Goal: Check status

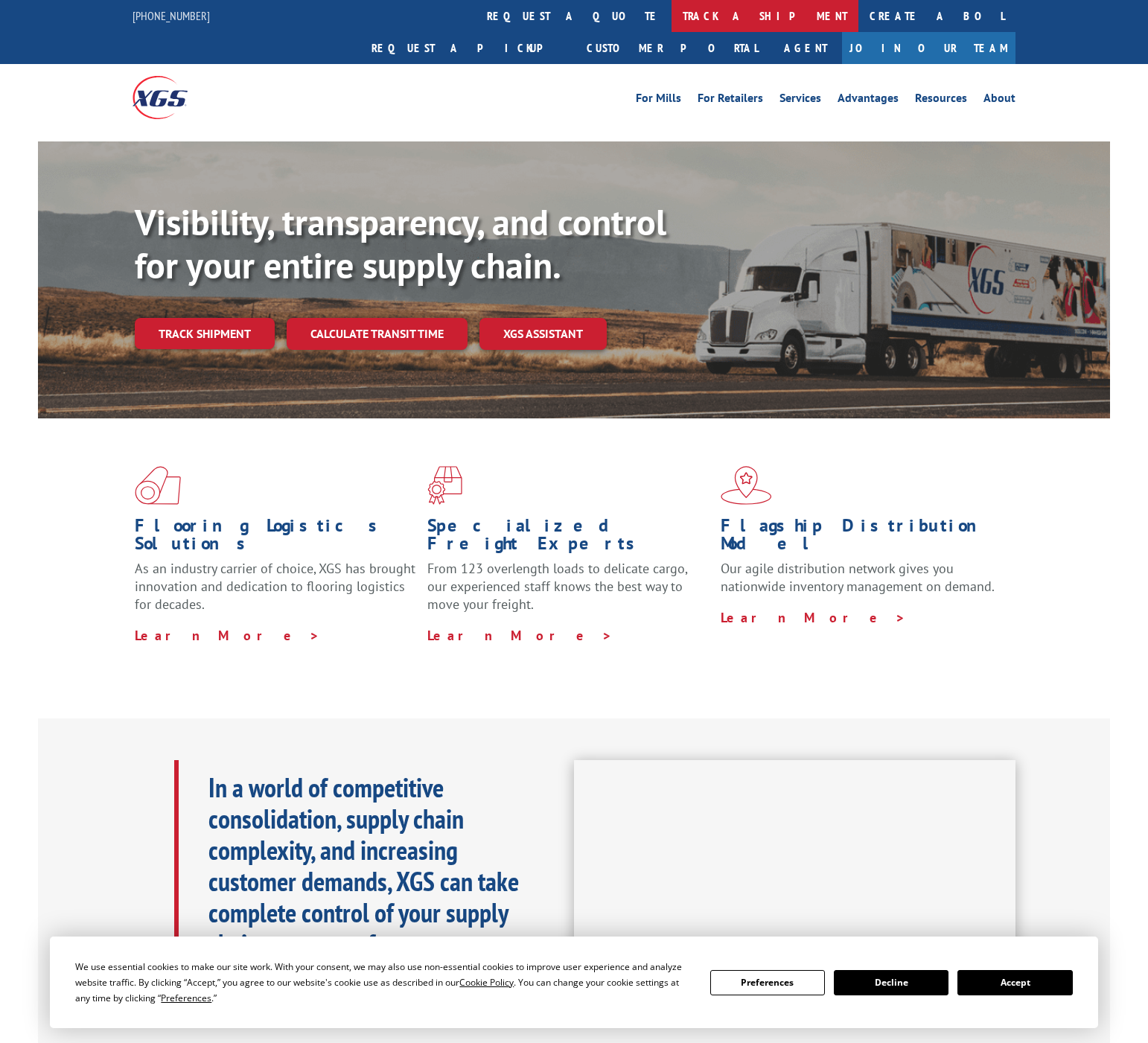
click at [672, 22] on link "track a shipment" at bounding box center [765, 16] width 187 height 32
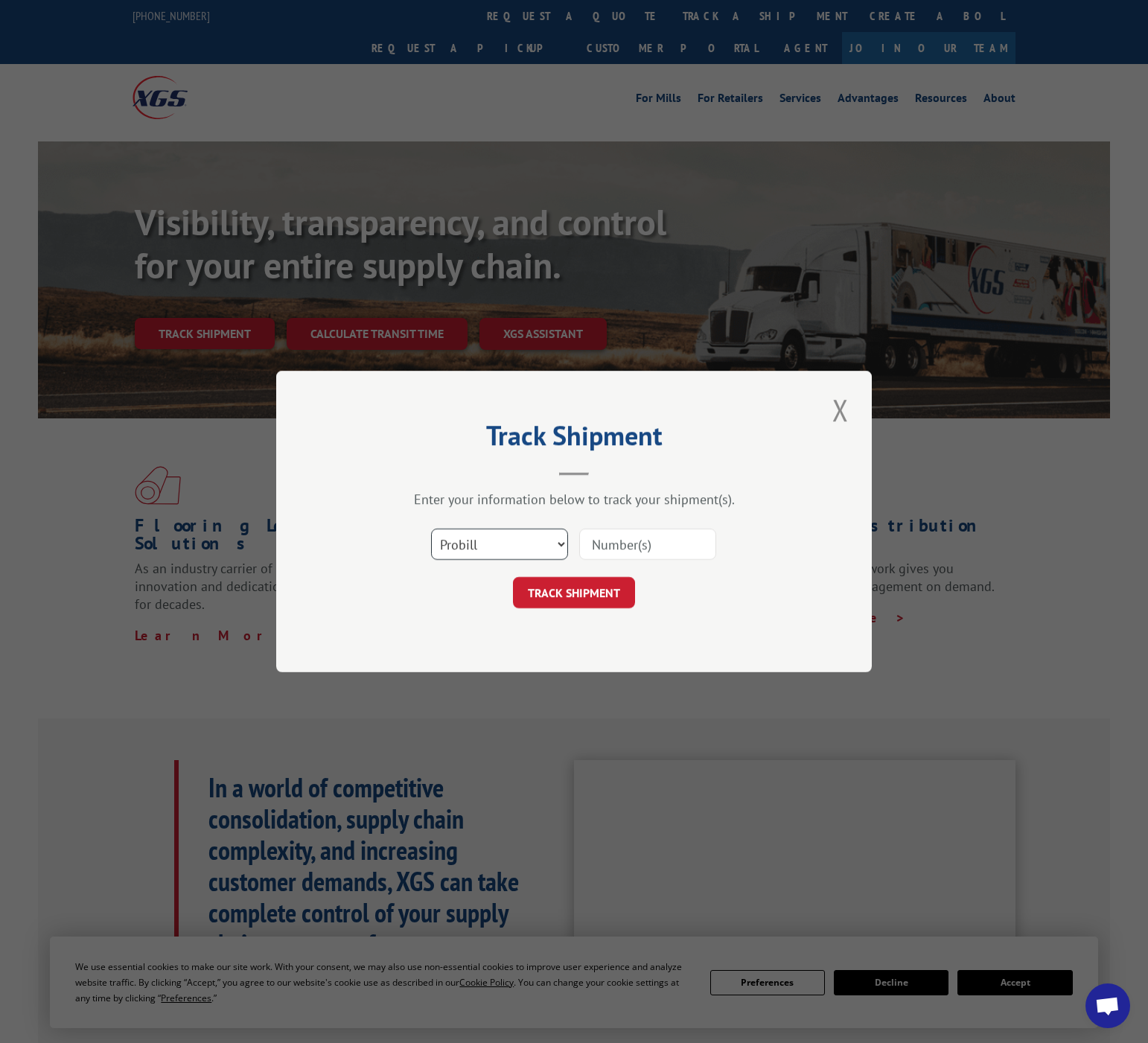
click at [534, 553] on select "Select category... Probill BOL PO" at bounding box center [499, 544] width 137 height 31
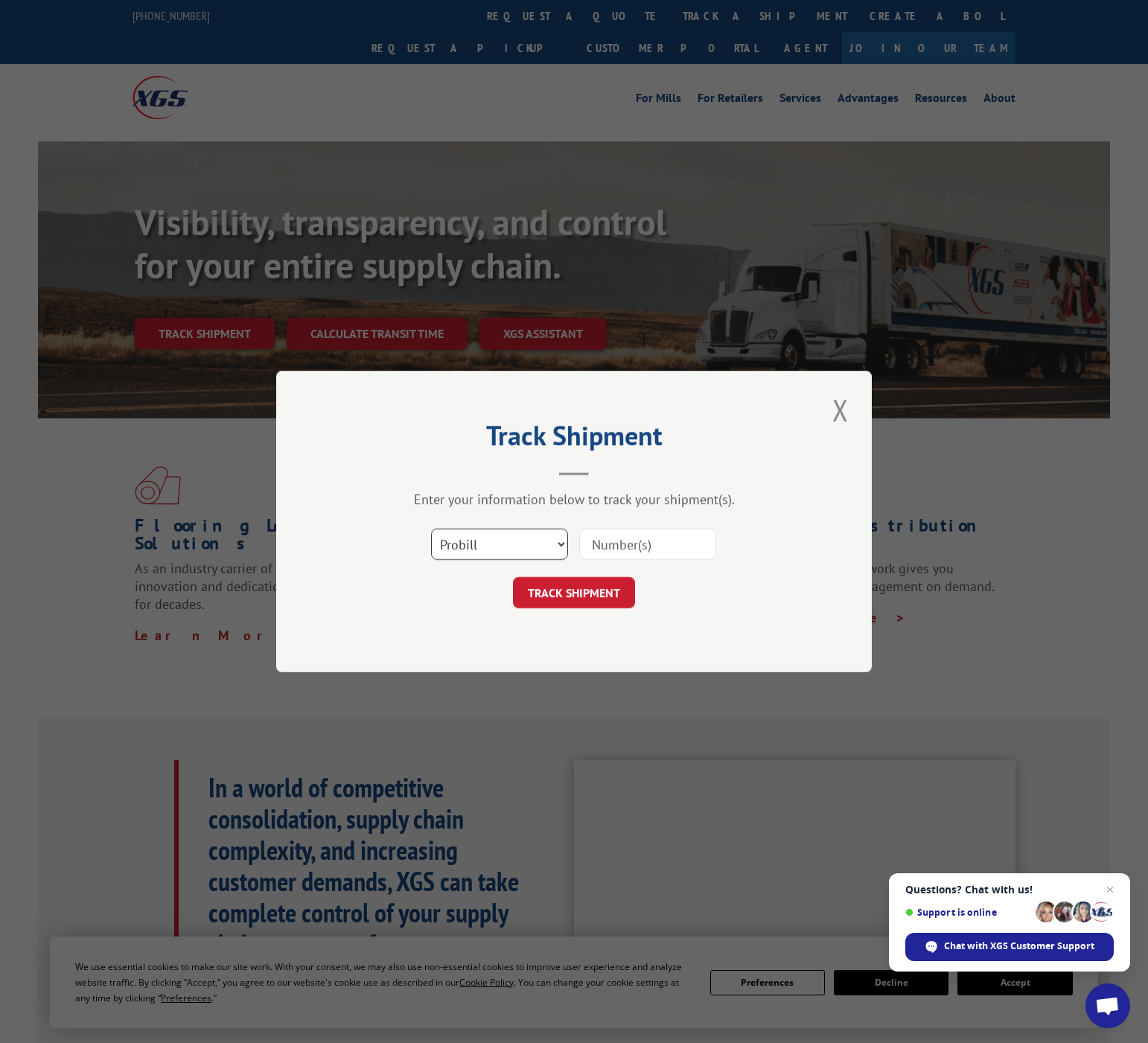
select select "bol"
click at [431, 529] on select "Select category... Probill BOL PO" at bounding box center [499, 544] width 137 height 31
click at [651, 532] on input at bounding box center [647, 544] width 137 height 31
paste input "5129598"
type input "5129598"
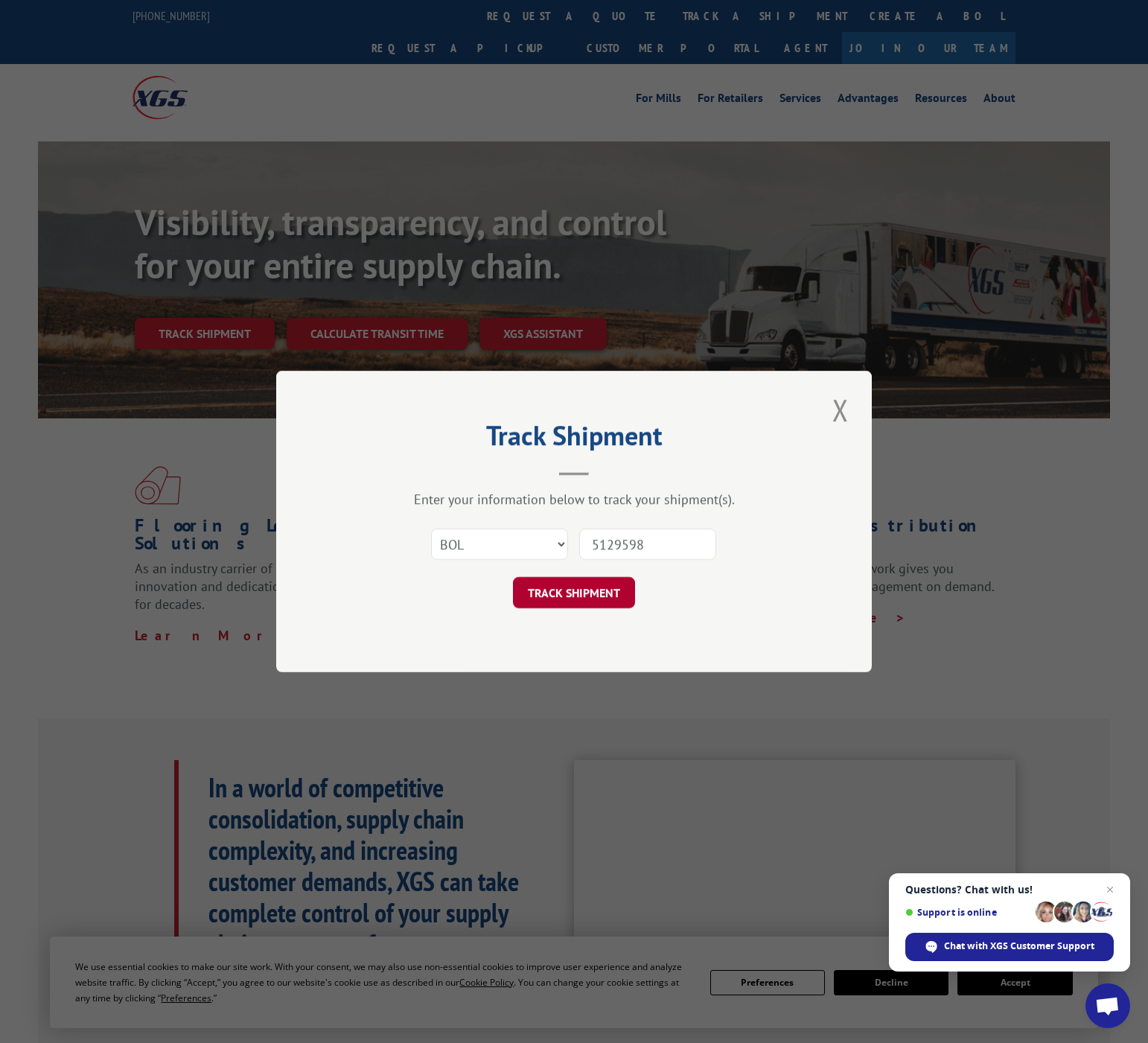
click at [603, 598] on button "TRACK SHIPMENT" at bounding box center [574, 592] width 122 height 31
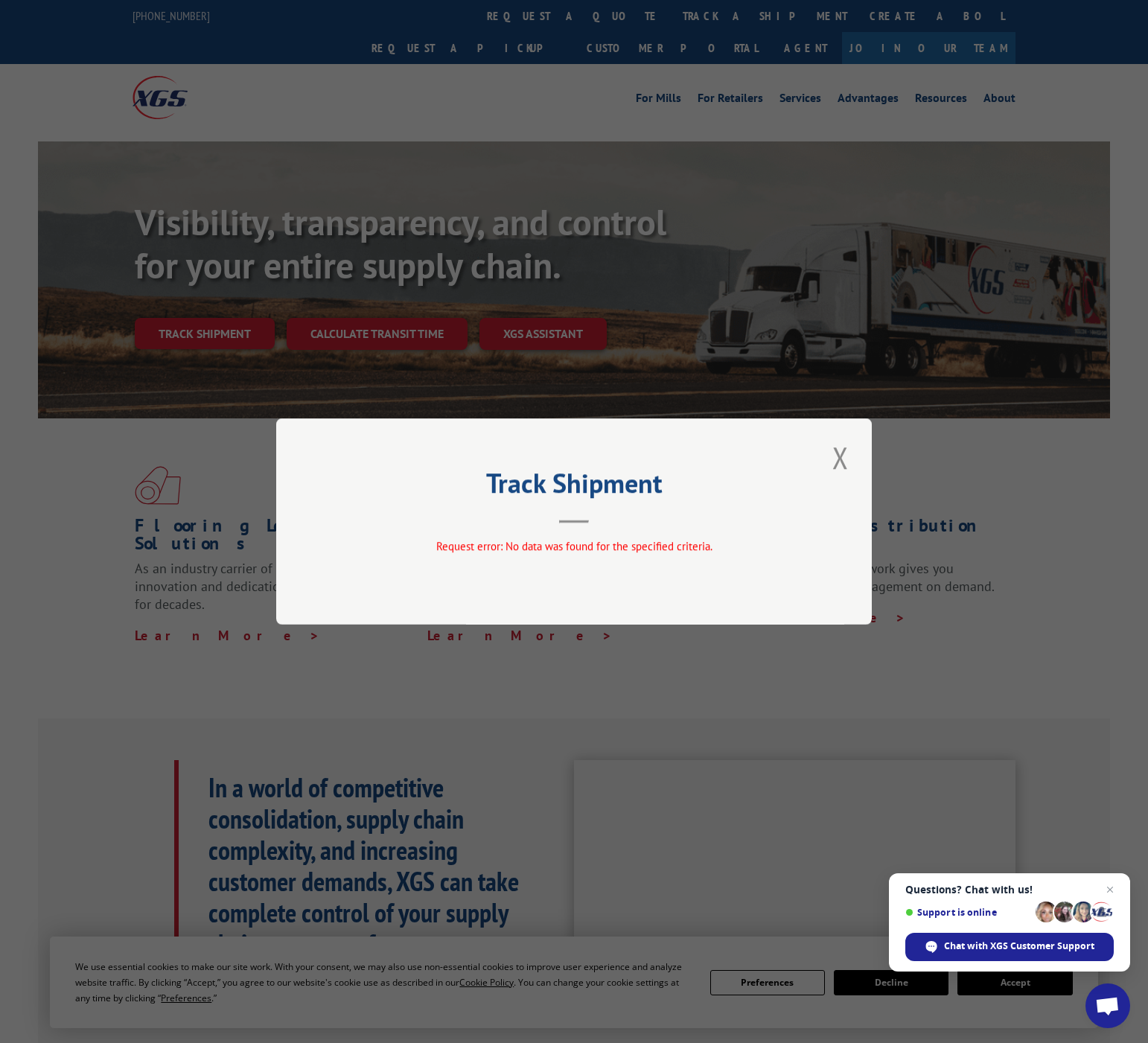
click at [795, 152] on div "Track Shipment Request error: No data was found for the specified criteria." at bounding box center [574, 521] width 1148 height 1043
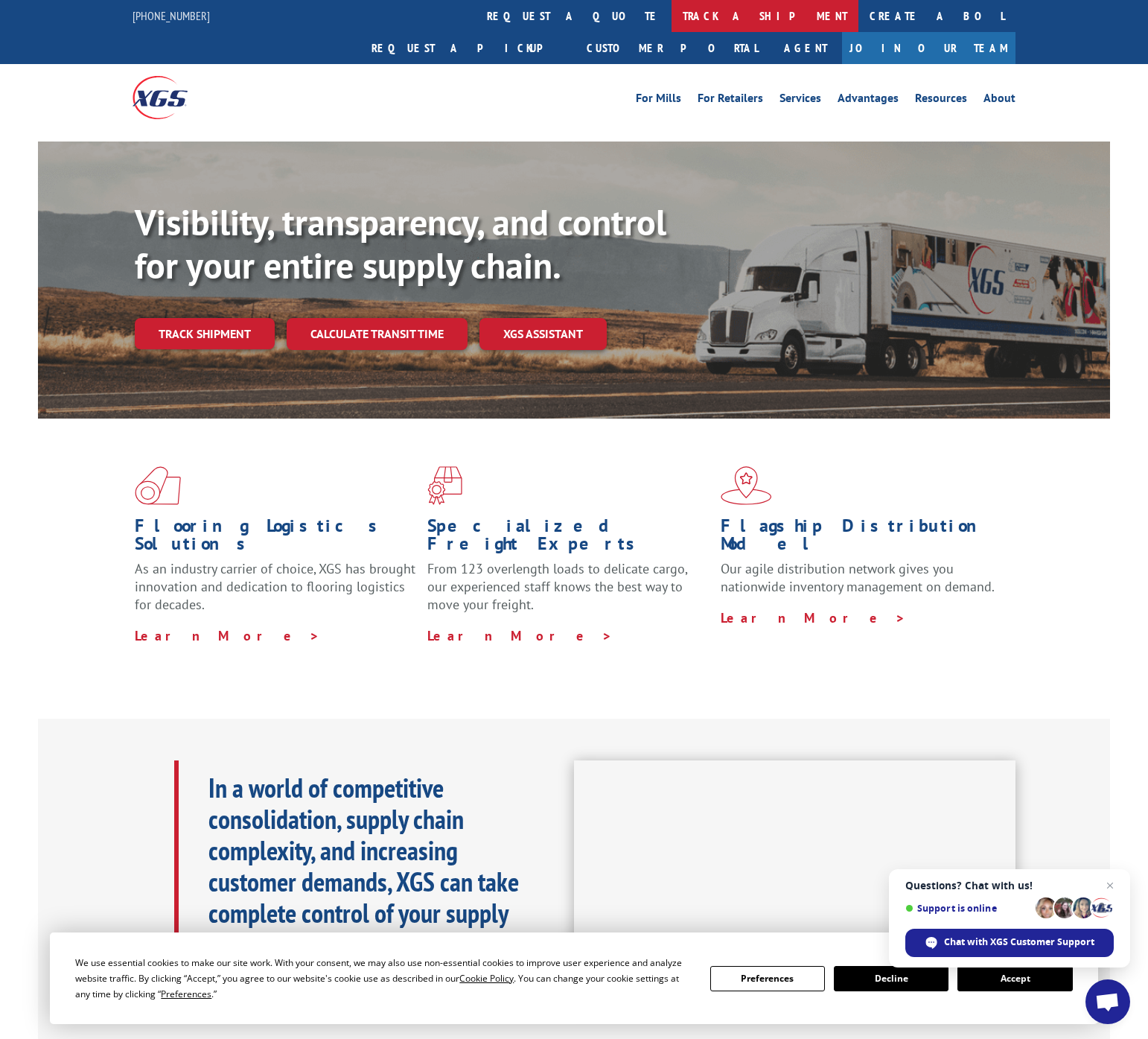
click at [672, 25] on link "track a shipment" at bounding box center [765, 16] width 187 height 32
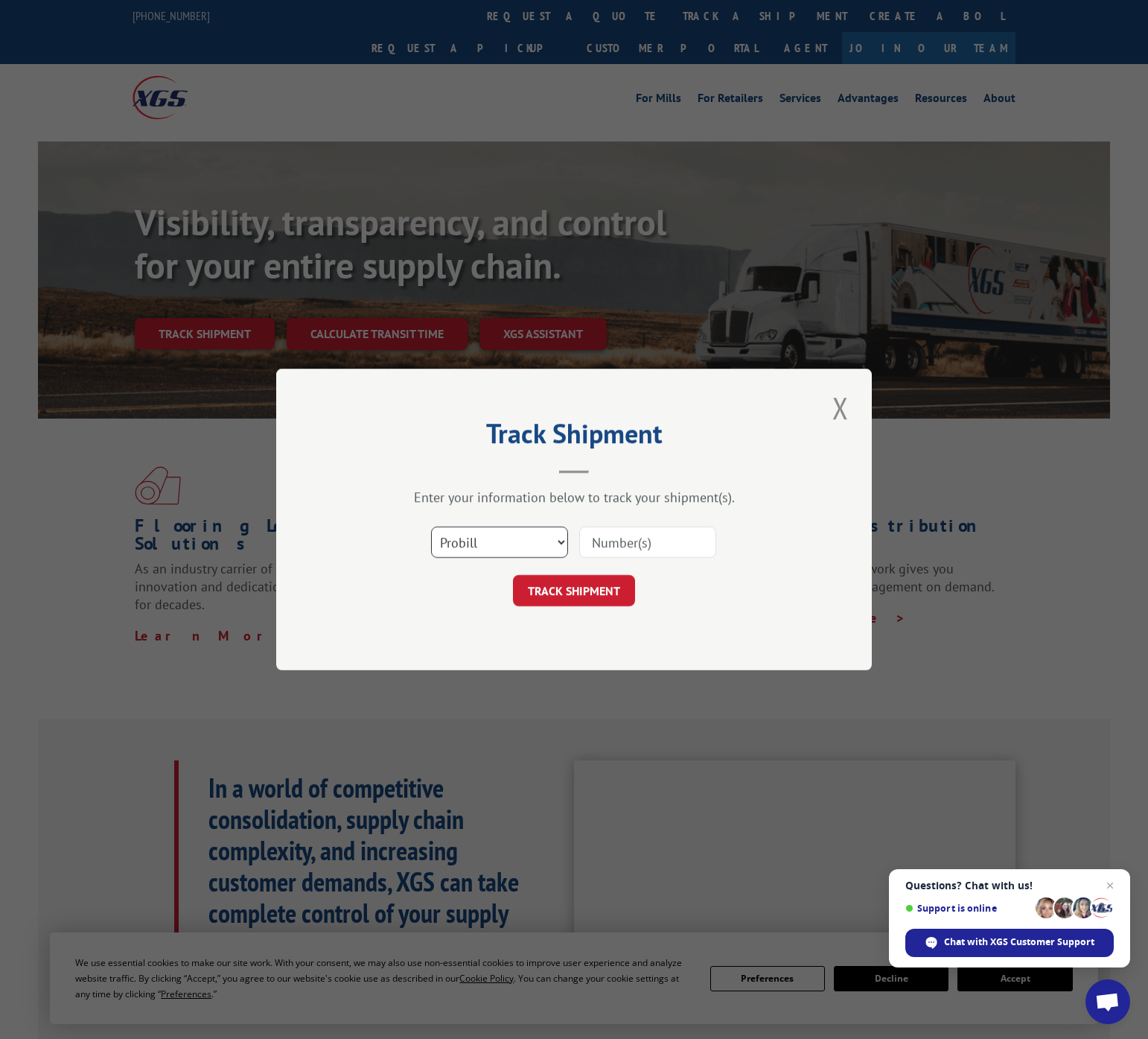
click at [488, 537] on select "Select category... Probill BOL PO" at bounding box center [499, 542] width 137 height 31
select select "bol"
click at [431, 526] on select "Select category... Probill BOL PO" at bounding box center [499, 542] width 137 height 31
click at [630, 546] on input at bounding box center [647, 542] width 137 height 31
paste input "866726"
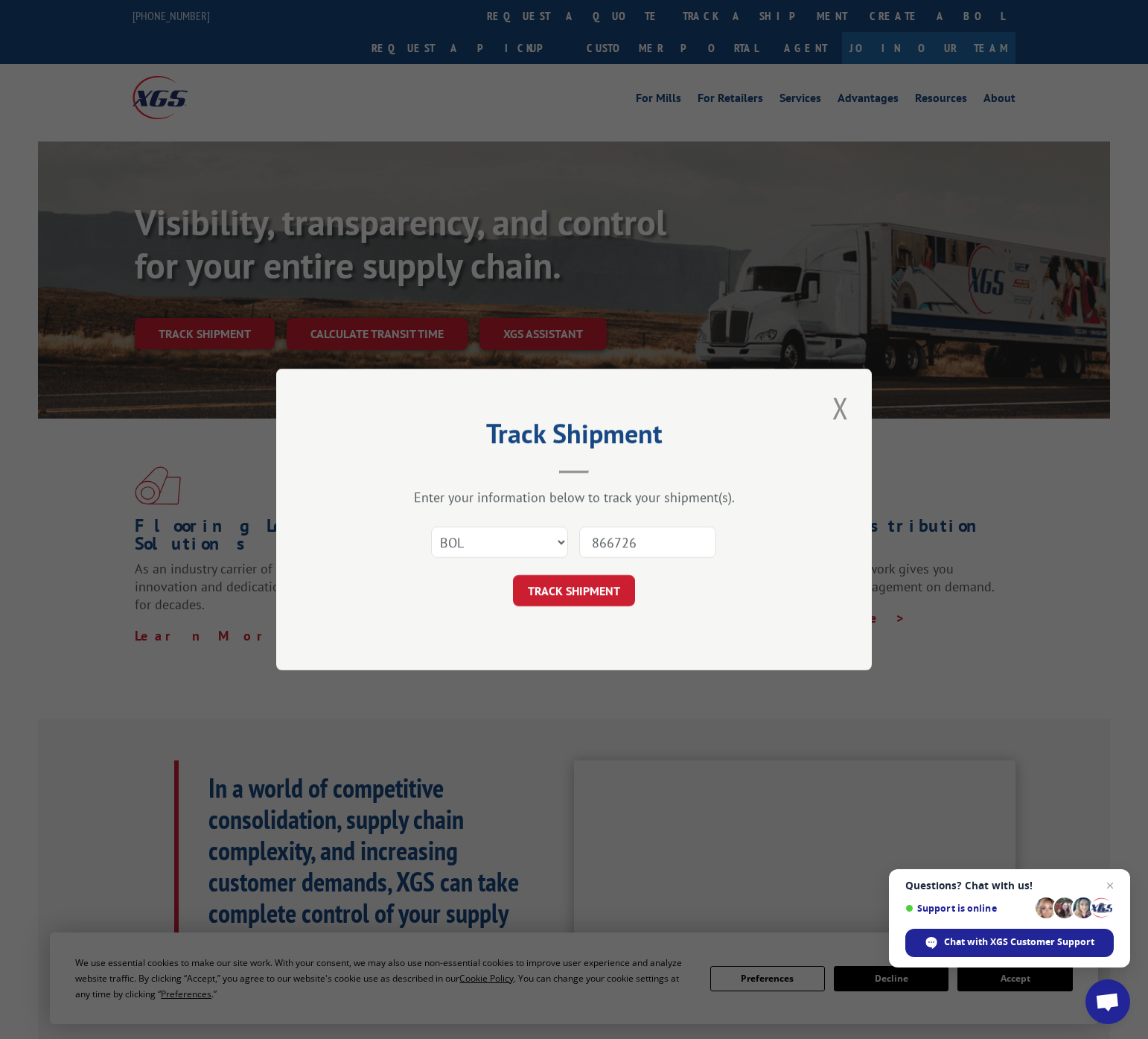
type input "866726"
click at [567, 609] on div "Track Shipment Enter your information below to track your shipment(s). Select c…" at bounding box center [574, 520] width 596 height 302
click at [556, 586] on button "TRACK SHIPMENT" at bounding box center [574, 590] width 122 height 31
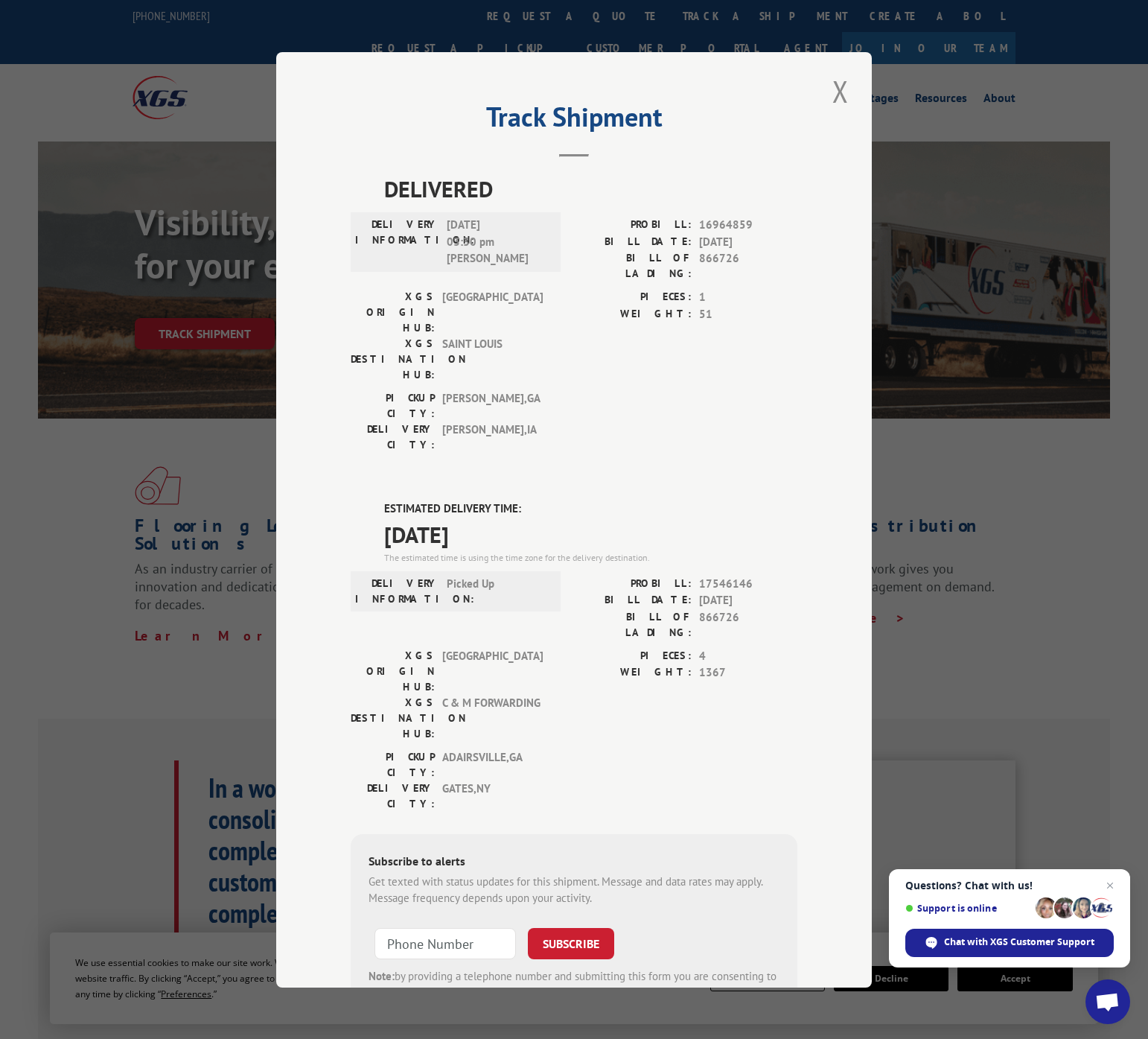
drag, startPoint x: 920, startPoint y: 556, endPoint x: 899, endPoint y: 548, distance: 22.5
click at [919, 556] on div "Track Shipment DELIVERED DELIVERY INFORMATION: [DATE] 03:30 pm [PERSON_NAME] PR…" at bounding box center [574, 520] width 1148 height 1039
